Goal: Task Accomplishment & Management: Use online tool/utility

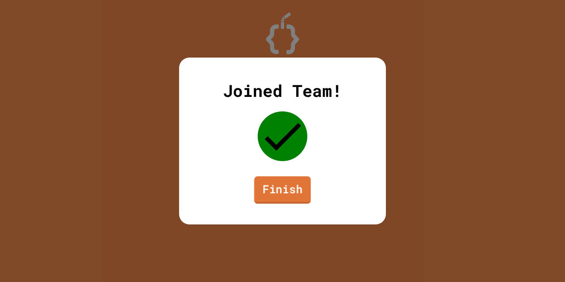
click at [290, 198] on link "Finish" at bounding box center [282, 189] width 57 height 27
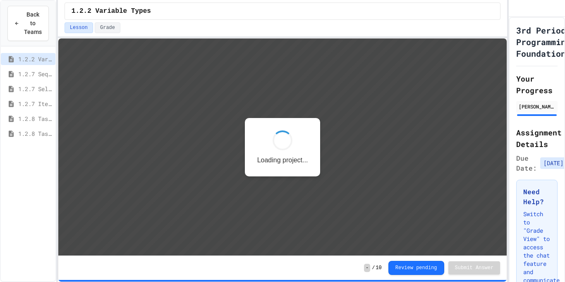
scroll to position [1, 0]
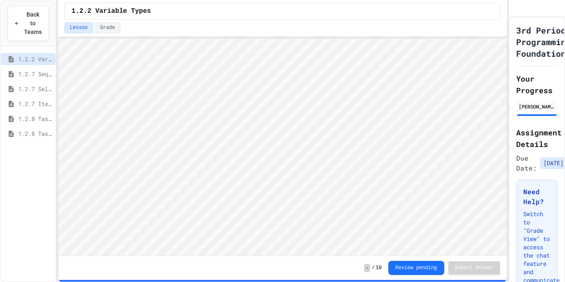
click at [39, 76] on span "1.2.7 Sequencing" at bounding box center [35, 74] width 34 height 9
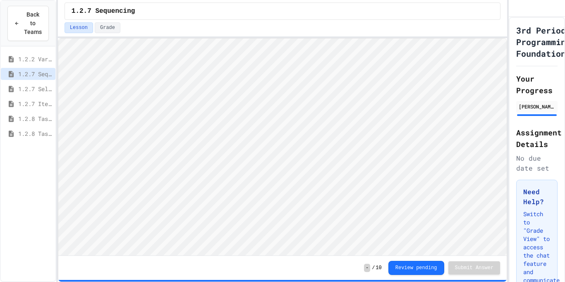
click at [46, 91] on span "1.2.7 Selection" at bounding box center [35, 88] width 34 height 9
click at [26, 103] on span "1.2.7 Iteration" at bounding box center [35, 103] width 34 height 9
click at [30, 115] on span "1.2.8 Task 1" at bounding box center [35, 118] width 34 height 9
click at [26, 135] on span "1.2.8 Task 2" at bounding box center [35, 133] width 34 height 9
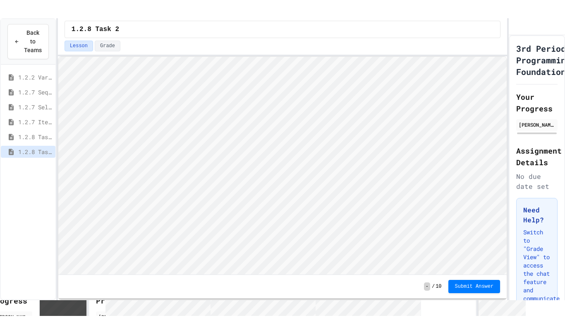
scroll to position [1, 0]
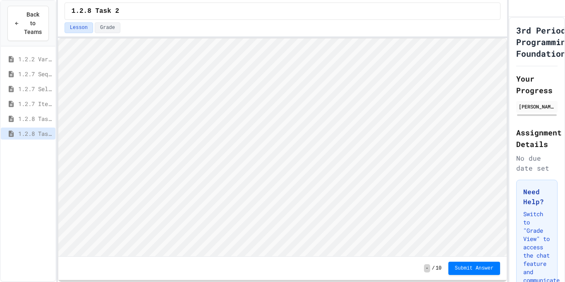
click at [564, 85] on div "Back to Teams 1.2.2 Variable Types 1.2.7 Sequencing 1.2.7 Selection 1.2.7 Itera…" at bounding box center [282, 141] width 565 height 282
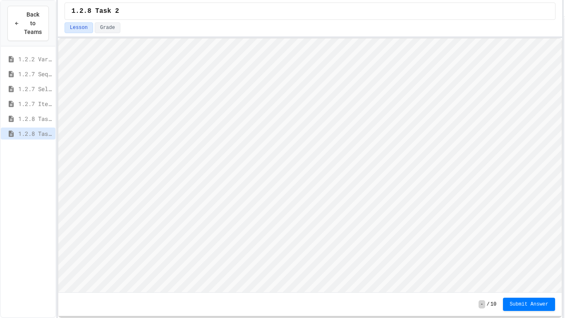
click at [562, 38] on html "Loading project... ! Error Loading Project There was an error loading the proje…" at bounding box center [310, 38] width 504 height 0
type textarea "*****"
click at [513, 281] on button "Submit Answer" at bounding box center [529, 303] width 52 height 13
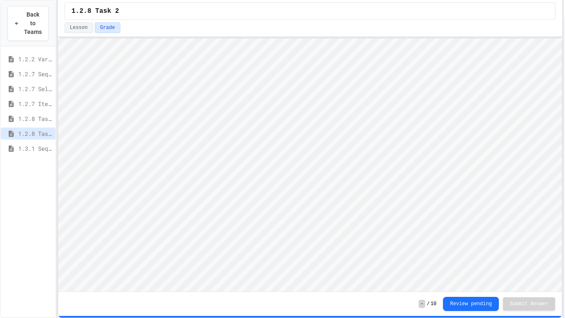
click at [36, 147] on span "1.3.1 Sequencing Patterns/Trends" at bounding box center [35, 148] width 34 height 9
